Goal: Use online tool/utility: Utilize a website feature to perform a specific function

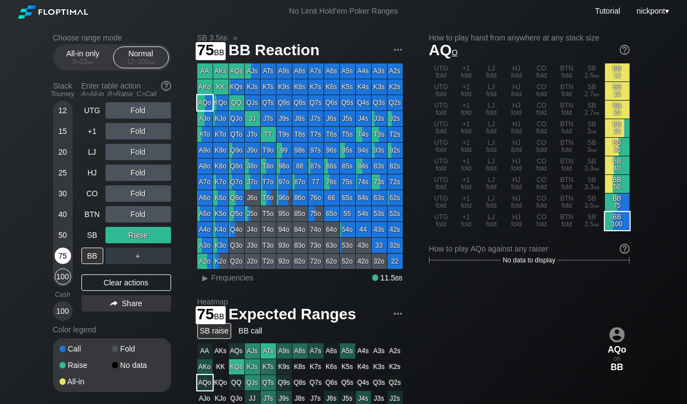
click at [57, 257] on div "75" at bounding box center [63, 256] width 16 height 16
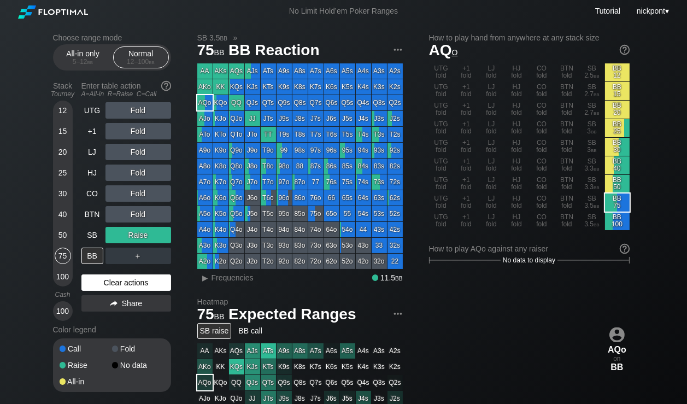
click at [132, 284] on div "Clear actions" at bounding box center [126, 282] width 90 height 16
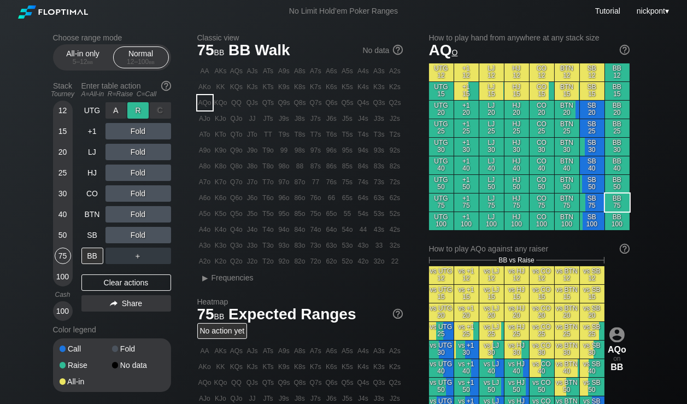
click at [144, 114] on div "R ✕" at bounding box center [137, 110] width 21 height 16
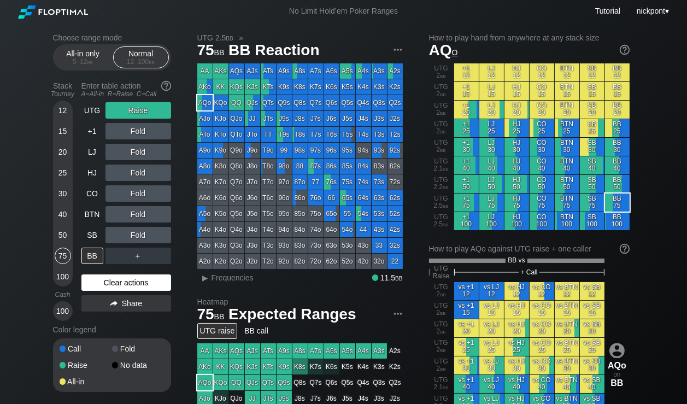
click at [114, 281] on div "Clear actions" at bounding box center [126, 282] width 90 height 16
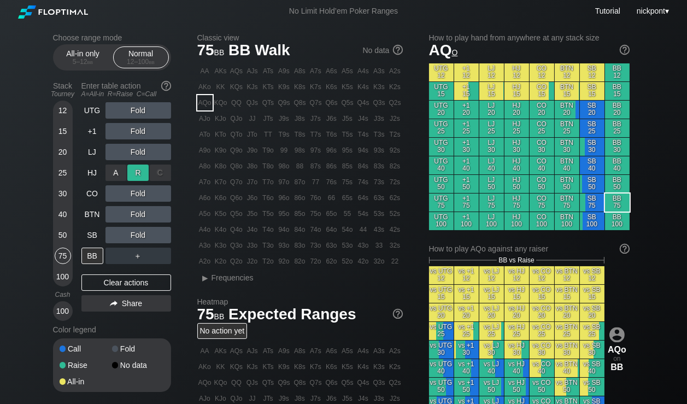
click at [142, 172] on div "R ✕" at bounding box center [137, 173] width 21 height 16
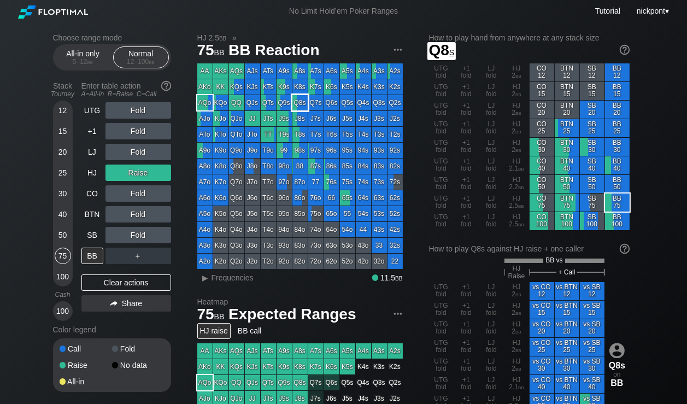
click at [302, 103] on div "Q8s" at bounding box center [300, 102] width 15 height 15
click at [206, 278] on div "▸" at bounding box center [205, 277] width 14 height 13
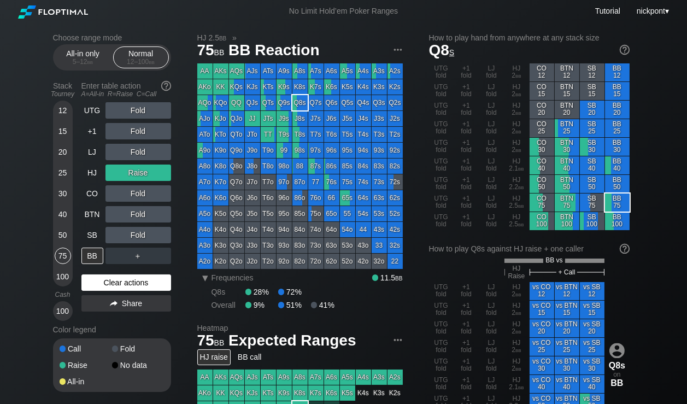
click at [148, 283] on div "Clear actions" at bounding box center [126, 282] width 90 height 16
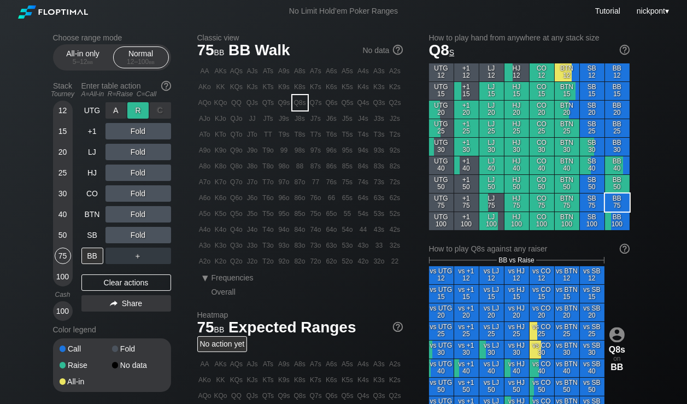
click at [140, 113] on div "R ✕" at bounding box center [137, 110] width 21 height 16
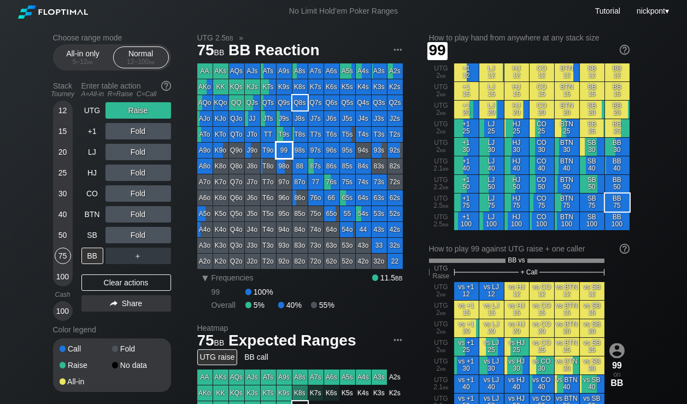
click at [282, 152] on div "99" at bounding box center [284, 150] width 15 height 15
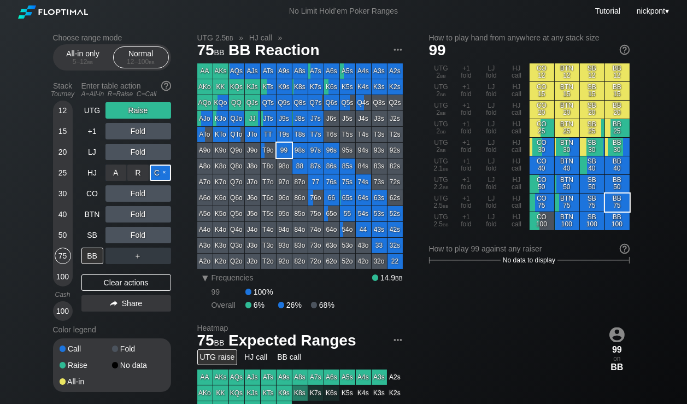
click at [157, 171] on div "C ✕" at bounding box center [160, 173] width 21 height 16
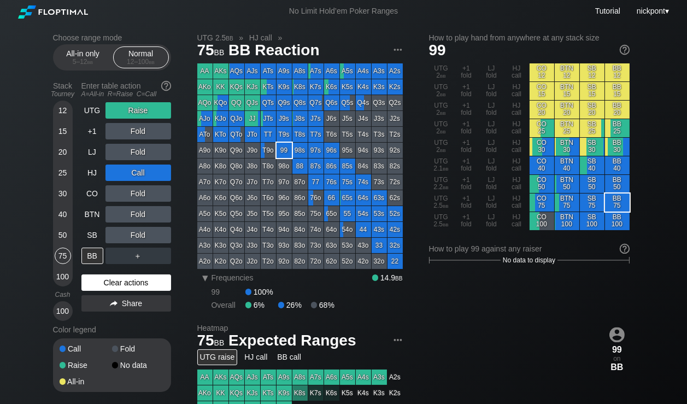
click at [149, 279] on div "Clear actions" at bounding box center [126, 282] width 90 height 16
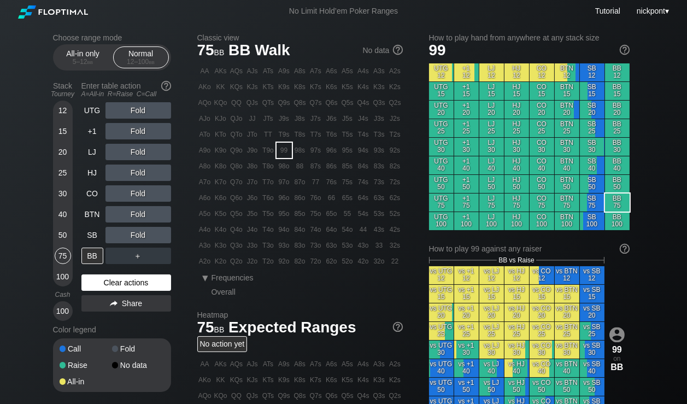
click at [103, 279] on div "Clear actions" at bounding box center [126, 282] width 90 height 16
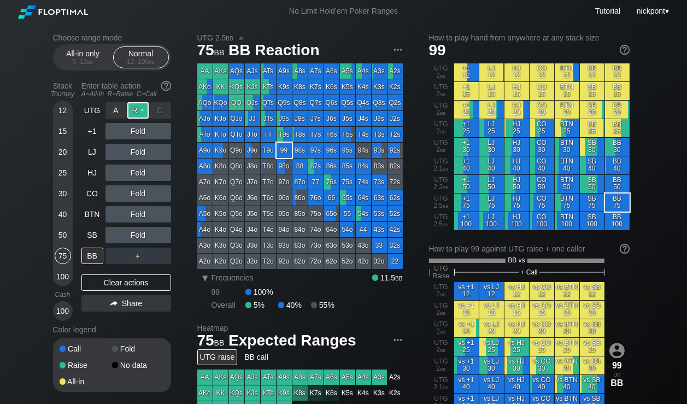
click at [137, 109] on div "R ✕" at bounding box center [137, 110] width 21 height 16
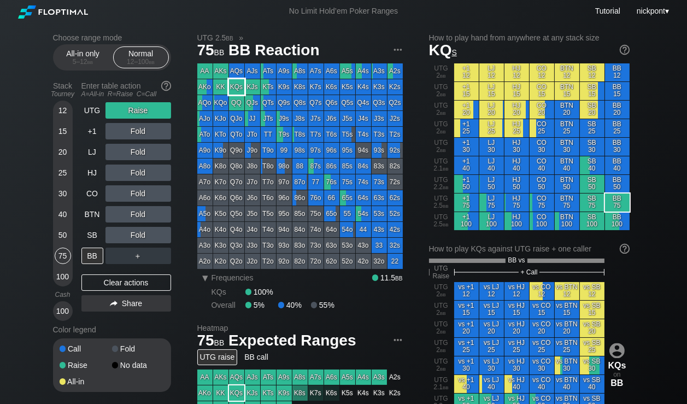
click at [237, 88] on div "KQs" at bounding box center [236, 86] width 15 height 15
click at [135, 279] on div "Clear actions" at bounding box center [126, 282] width 90 height 16
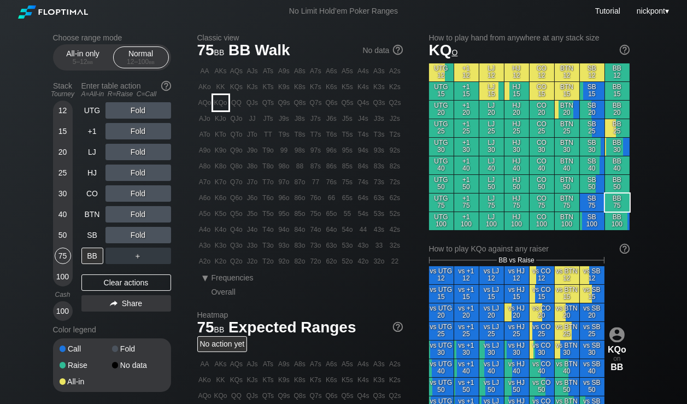
click at [221, 106] on div "KQo" at bounding box center [220, 102] width 15 height 15
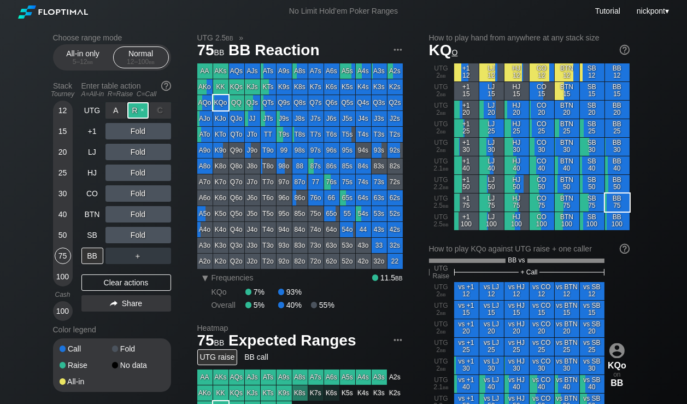
click at [135, 113] on div "R ✕" at bounding box center [137, 110] width 21 height 16
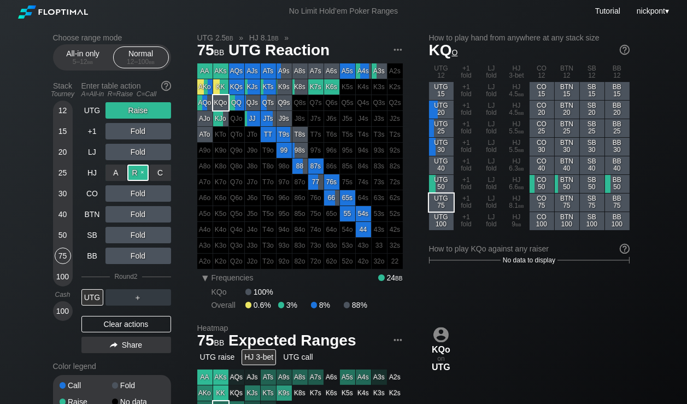
click at [141, 175] on div "R ✕" at bounding box center [137, 173] width 21 height 16
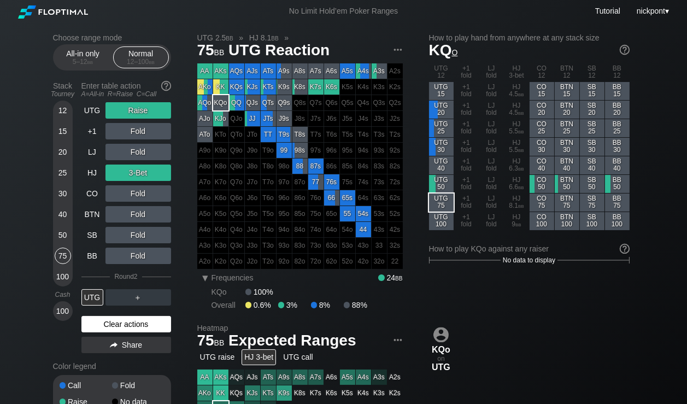
click at [98, 330] on div "Clear actions" at bounding box center [126, 324] width 90 height 16
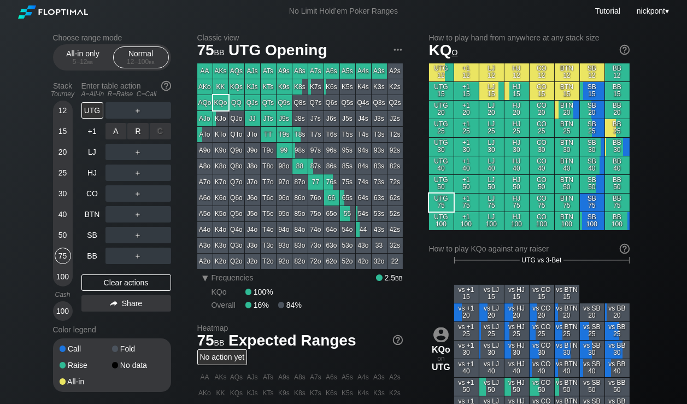
click at [142, 133] on div "R ✕" at bounding box center [137, 131] width 21 height 16
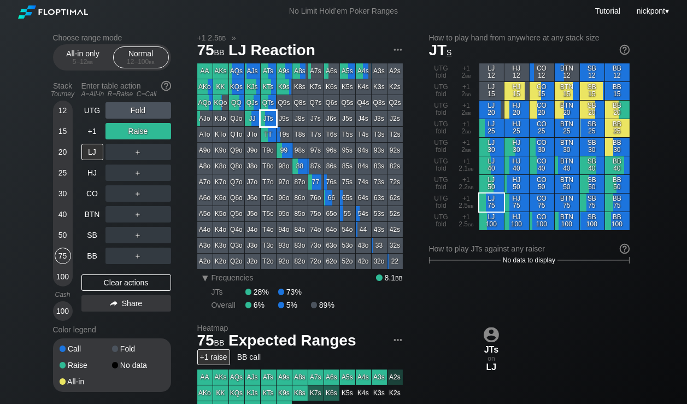
click at [267, 118] on div "JTs" at bounding box center [268, 118] width 15 height 15
click at [96, 286] on div "Clear actions" at bounding box center [126, 282] width 90 height 16
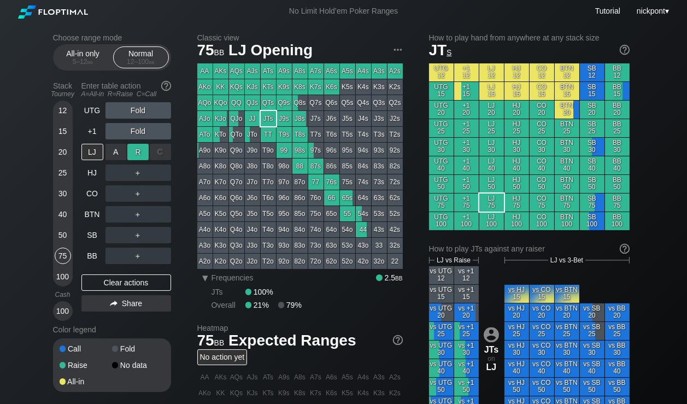
click at [137, 150] on div "R ✕" at bounding box center [137, 152] width 21 height 16
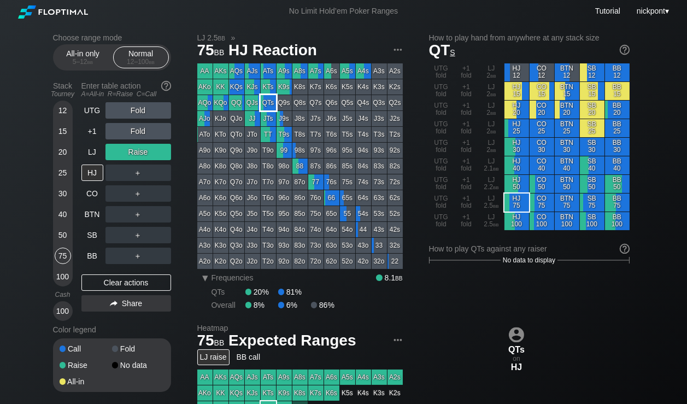
click at [265, 103] on div "QTs" at bounding box center [268, 102] width 15 height 15
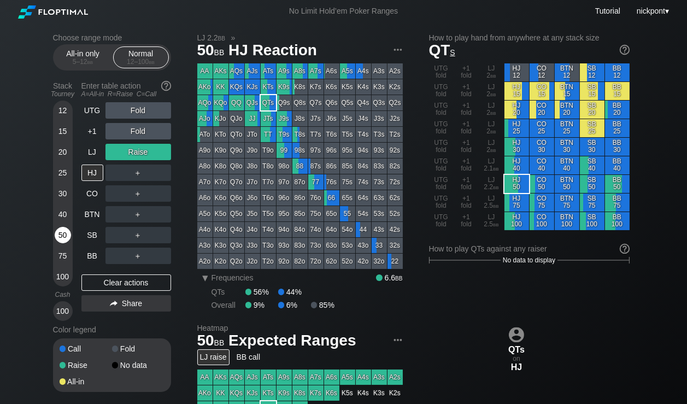
click at [58, 236] on div "50" at bounding box center [63, 235] width 16 height 16
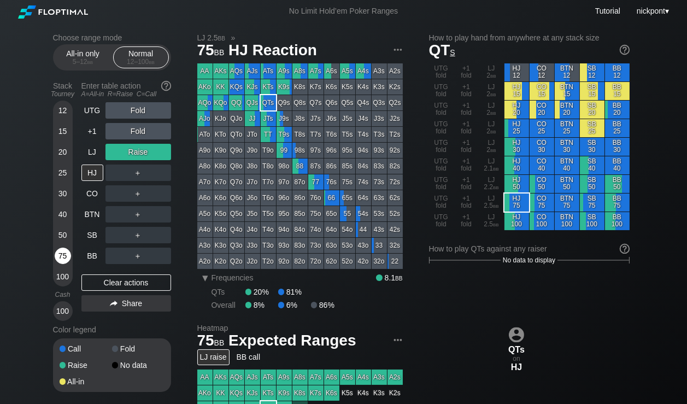
click at [61, 259] on div "75" at bounding box center [63, 256] width 16 height 16
click at [141, 286] on div "Clear actions" at bounding box center [126, 282] width 90 height 16
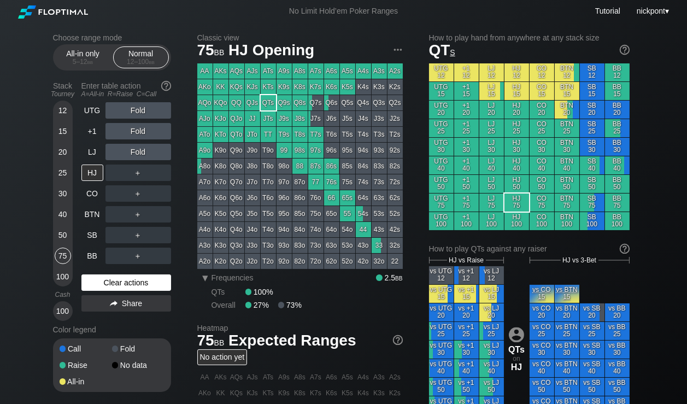
click at [135, 283] on div "Clear actions" at bounding box center [126, 282] width 90 height 16
click at [138, 215] on div "R ✕" at bounding box center [137, 214] width 21 height 16
